Goal: Information Seeking & Learning: Learn about a topic

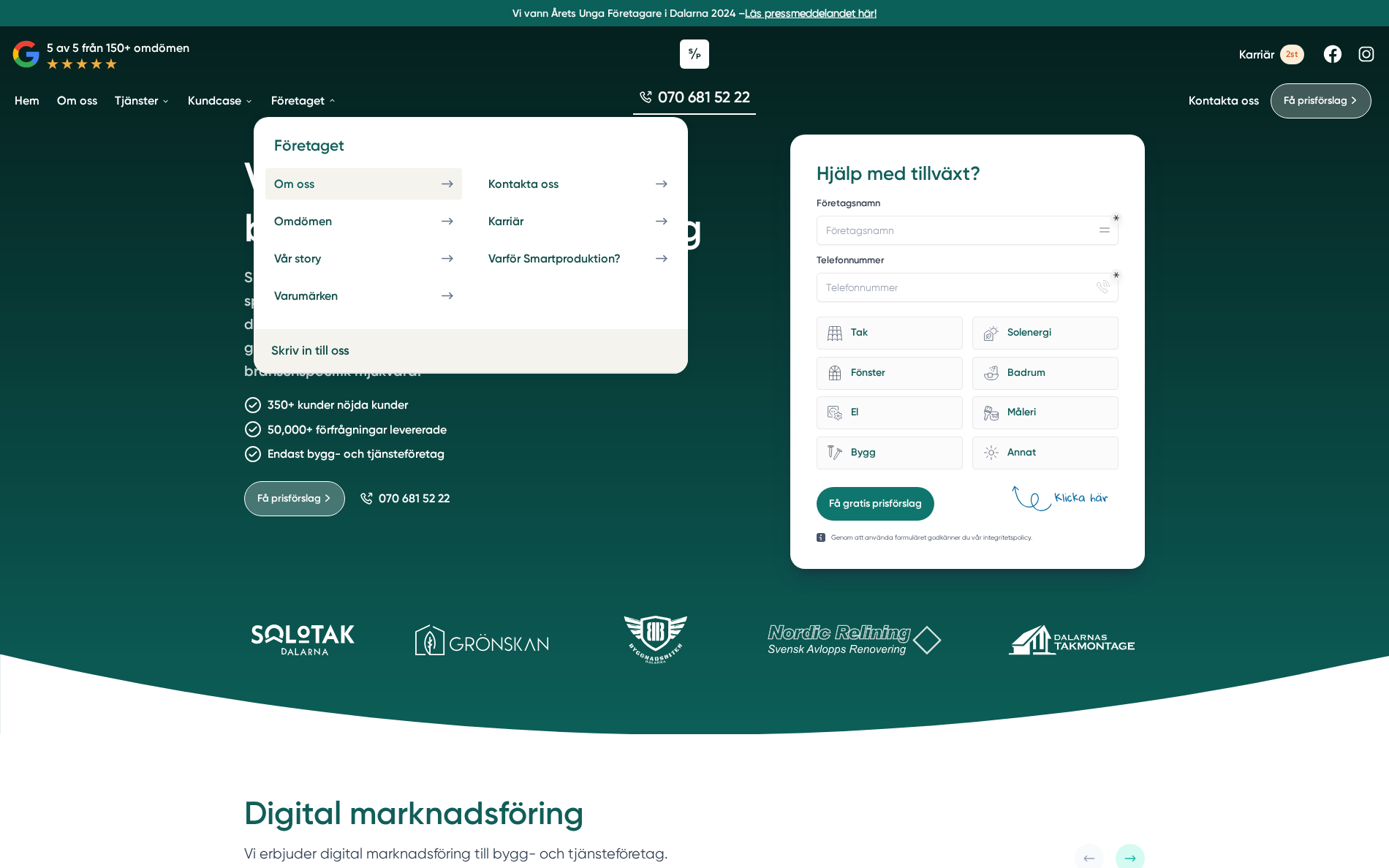
click at [297, 182] on div "Om oss" at bounding box center [312, 184] width 75 height 14
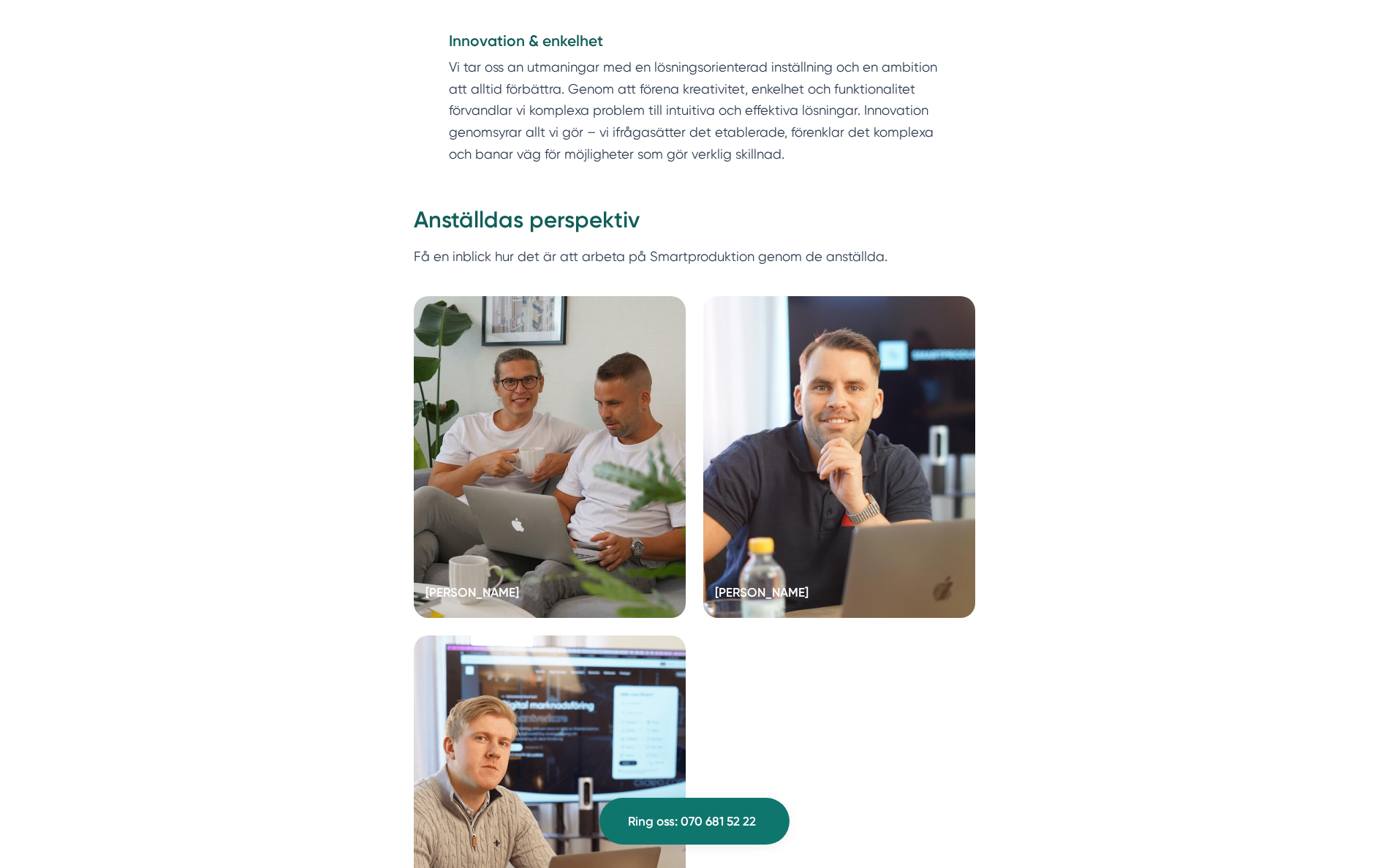
scroll to position [2778, 0]
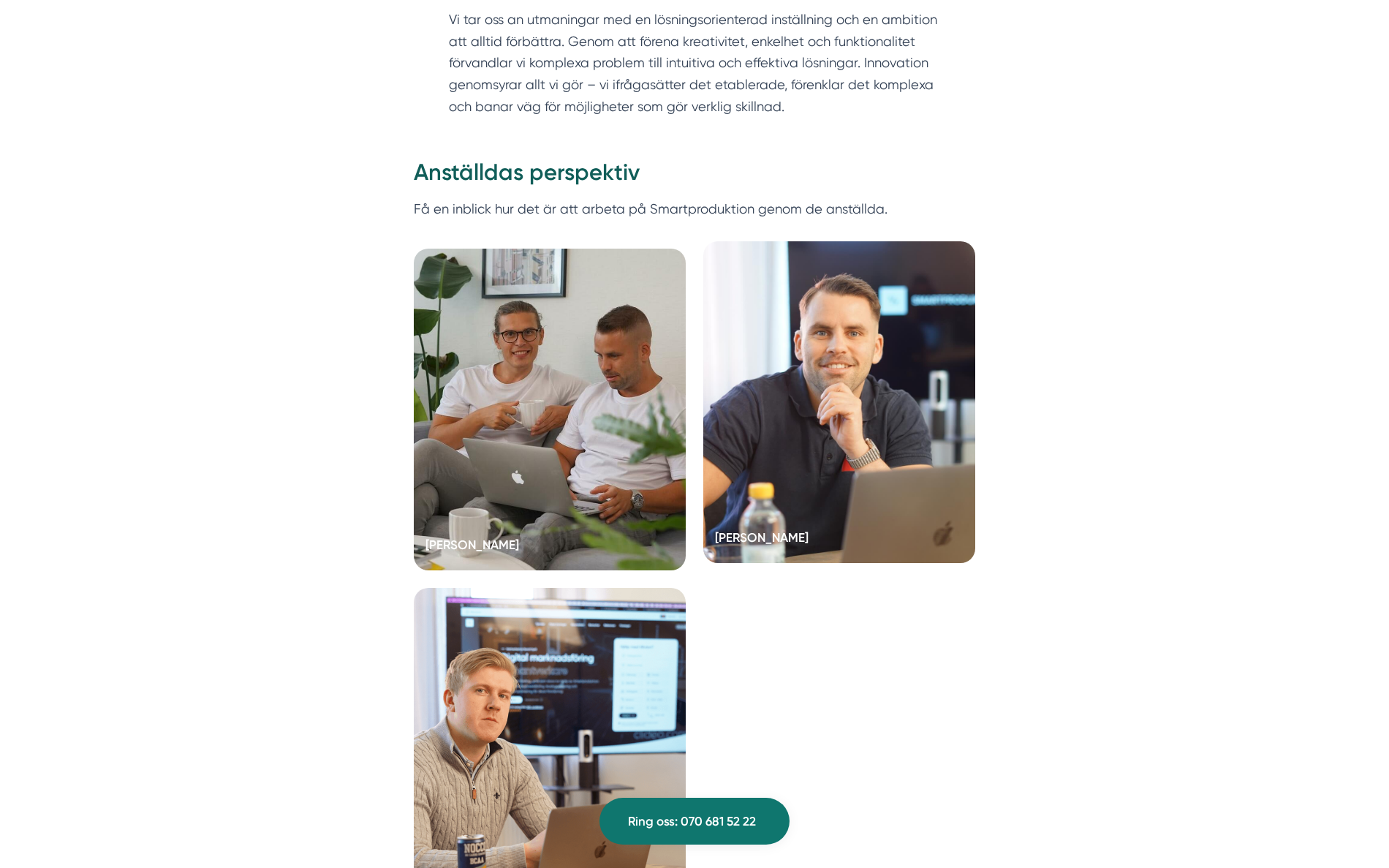
click at [855, 368] on div at bounding box center [839, 402] width 272 height 322
